Goal: Information Seeking & Learning: Find specific fact

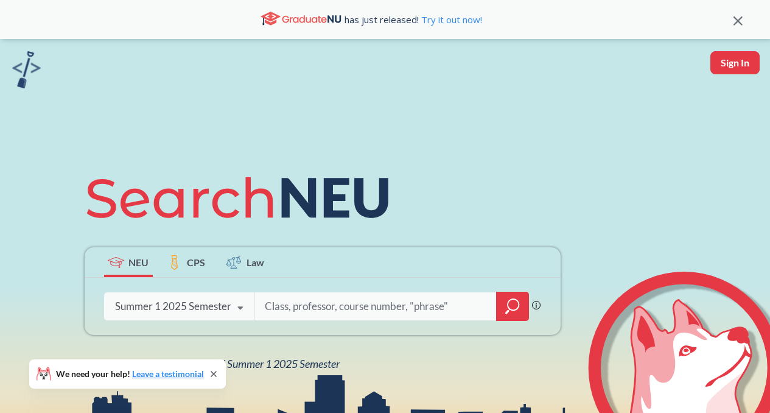
click at [318, 308] on input "search" at bounding box center [376, 306] width 224 height 26
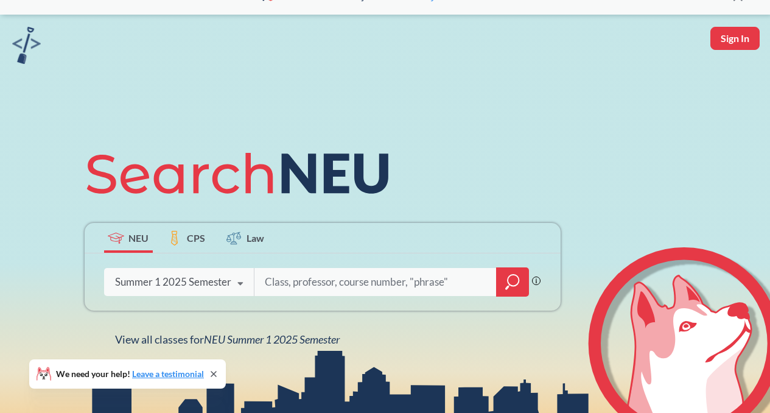
scroll to position [61, 0]
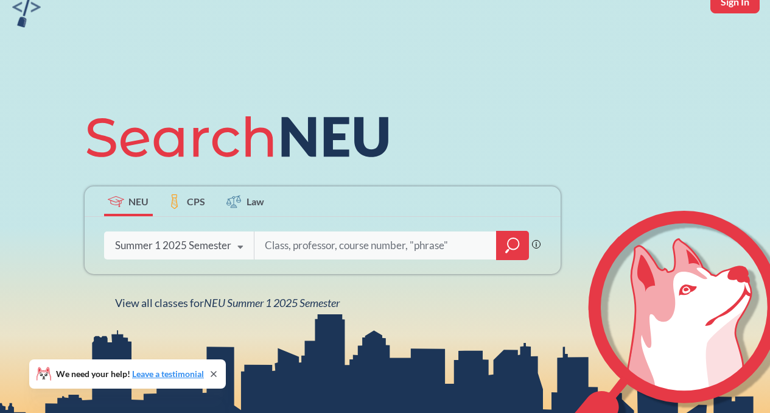
click at [203, 243] on div "Summer 1 2025 Semester" at bounding box center [173, 245] width 116 height 13
click at [297, 243] on input "search" at bounding box center [376, 246] width 224 height 26
type input "discrete"
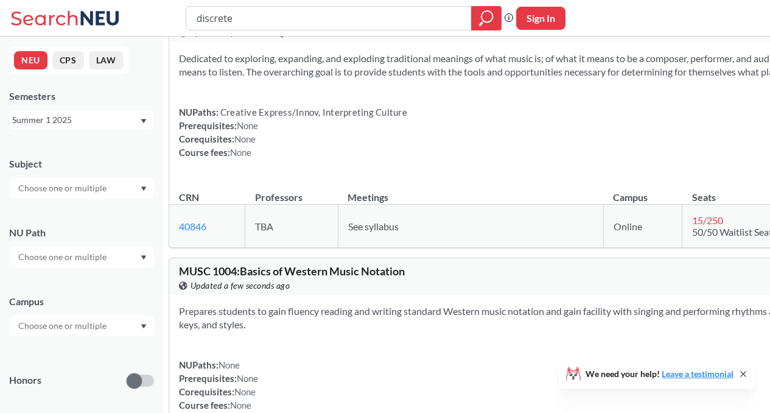
scroll to position [365, 0]
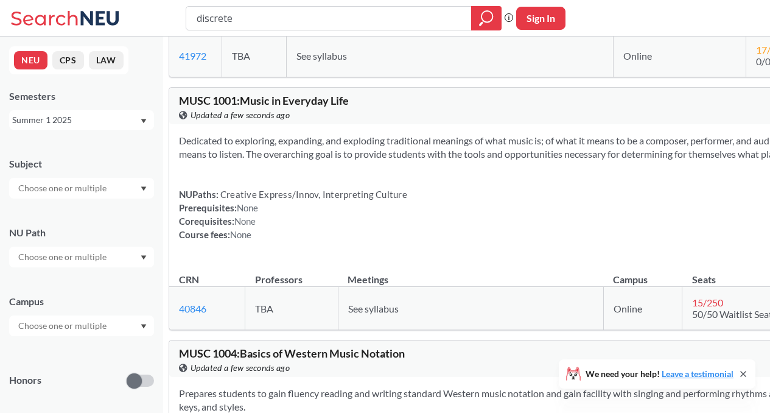
click at [59, 126] on div "Summer 1 2025" at bounding box center [75, 119] width 127 height 13
click at [47, 160] on div "Fall 2025" at bounding box center [81, 146] width 145 height 33
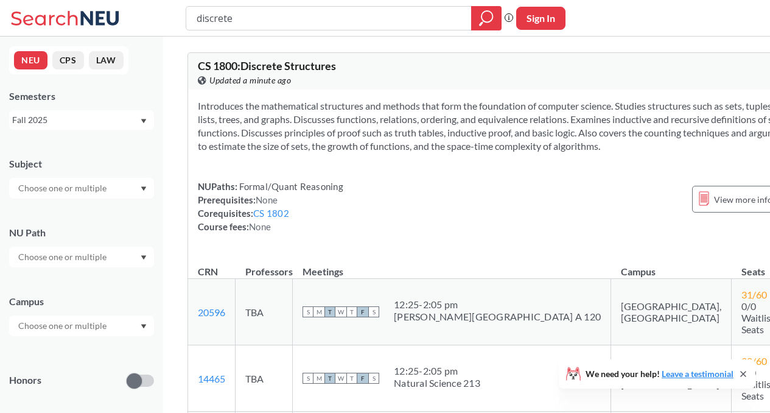
click at [285, 36] on div "discrete Phrase search guarantees the exact search appears in the results. Ex. …" at bounding box center [385, 18] width 770 height 37
click at [295, 23] on input "discrete" at bounding box center [328, 18] width 267 height 21
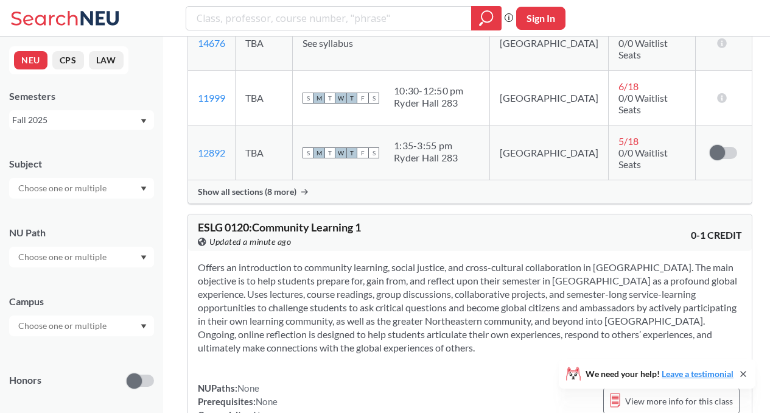
scroll to position [974, 0]
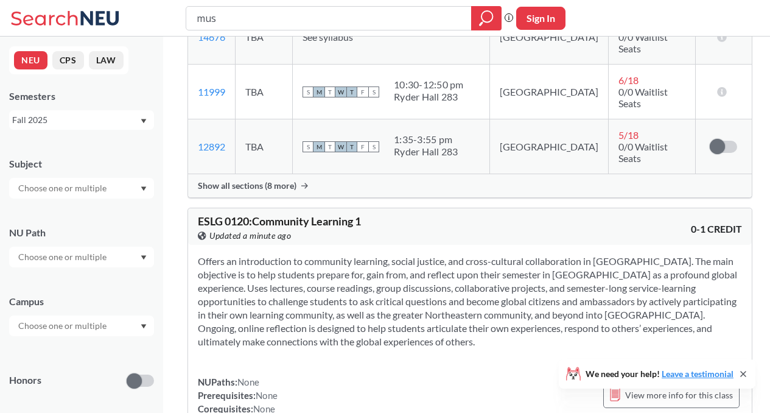
type input "musc"
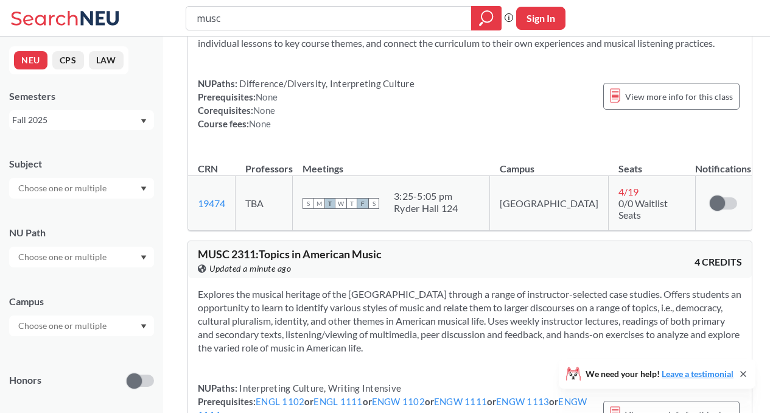
scroll to position [6634, 0]
